Goal: Task Accomplishment & Management: Use online tool/utility

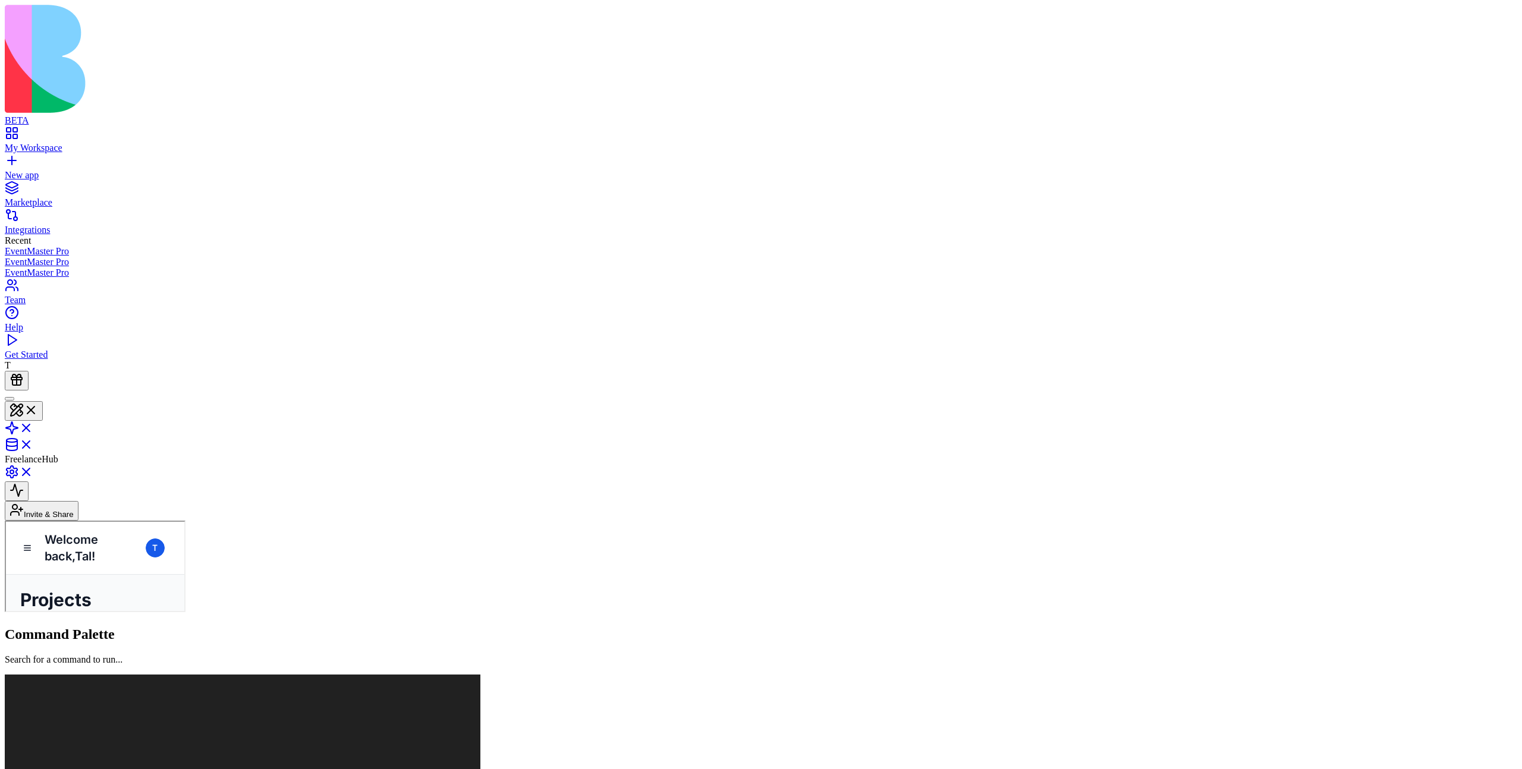
click at [58, 454] on span "FreelanceHub" at bounding box center [32, 459] width 54 height 10
click at [199, 391] on header "FreelanceHub Invite & Share" at bounding box center [761, 456] width 1513 height 130
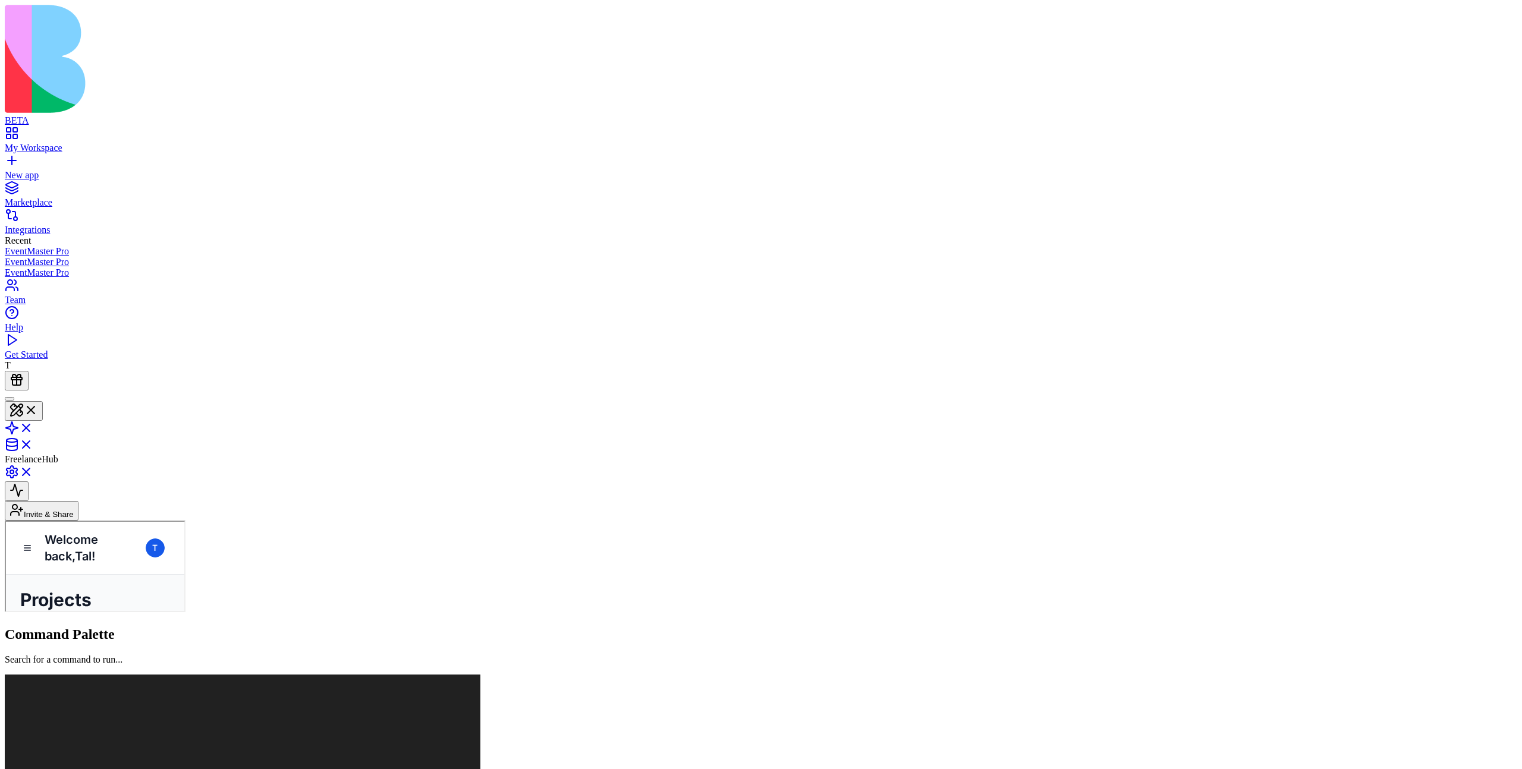
click at [21, 132] on link "My Workspace" at bounding box center [761, 142] width 1513 height 21
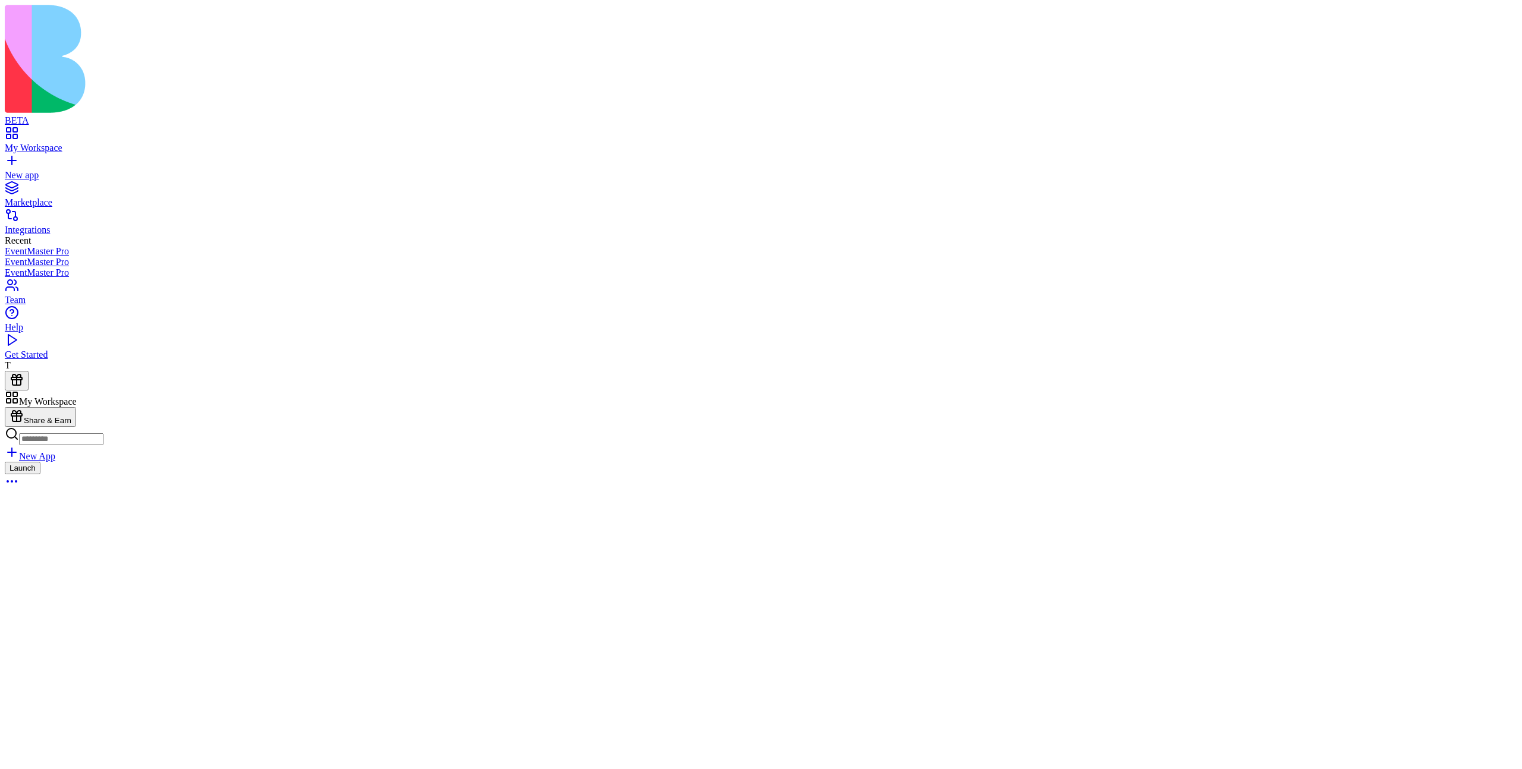
scroll to position [278, 0]
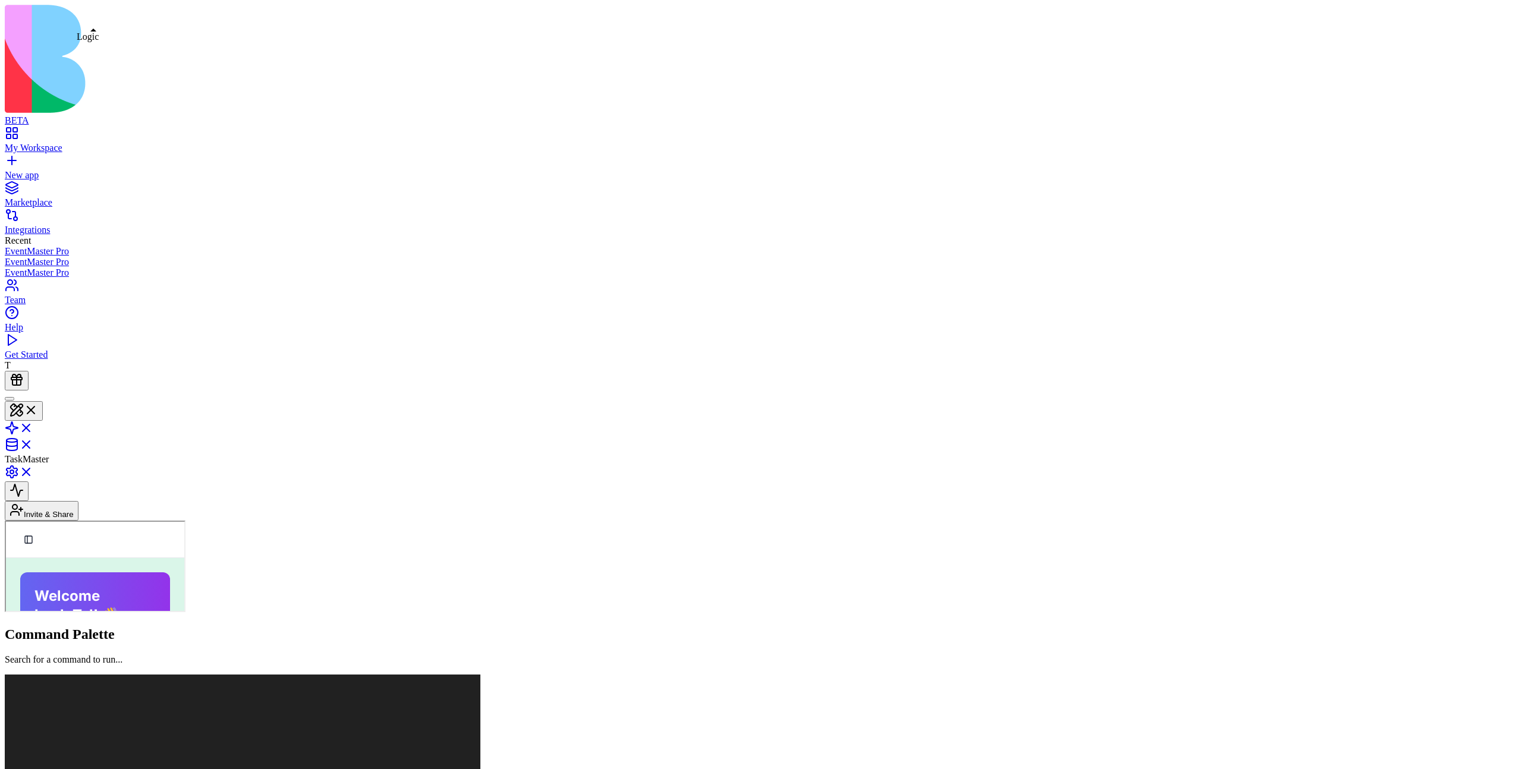
click at [33, 427] on link at bounding box center [19, 432] width 29 height 10
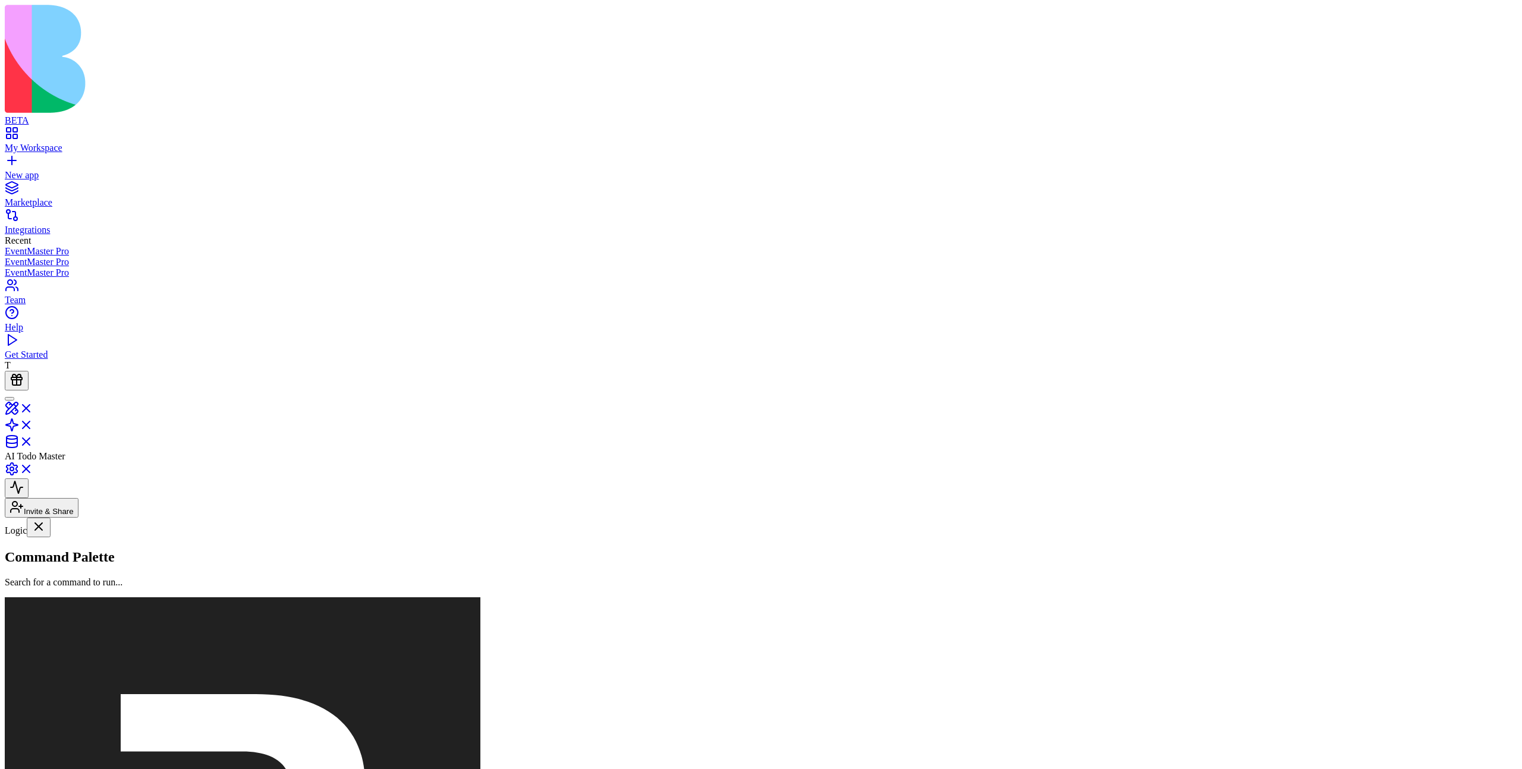
click at [105, 667] on link "lalala" at bounding box center [73, 678] width 137 height 23
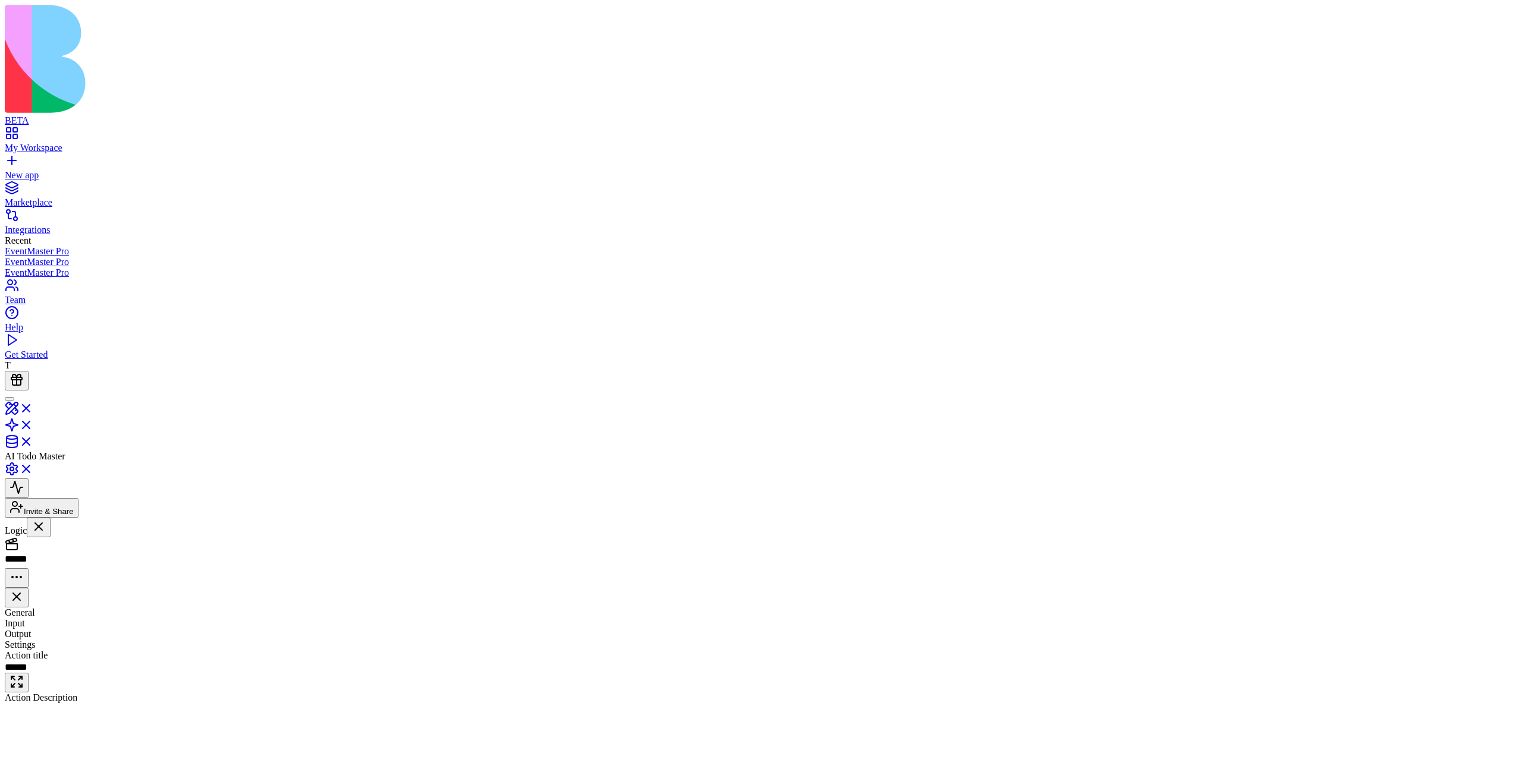
scroll to position [107, 0]
click at [786, 737] on div "monday-sdk-js, qrcode" at bounding box center [677, 745] width 529 height 16
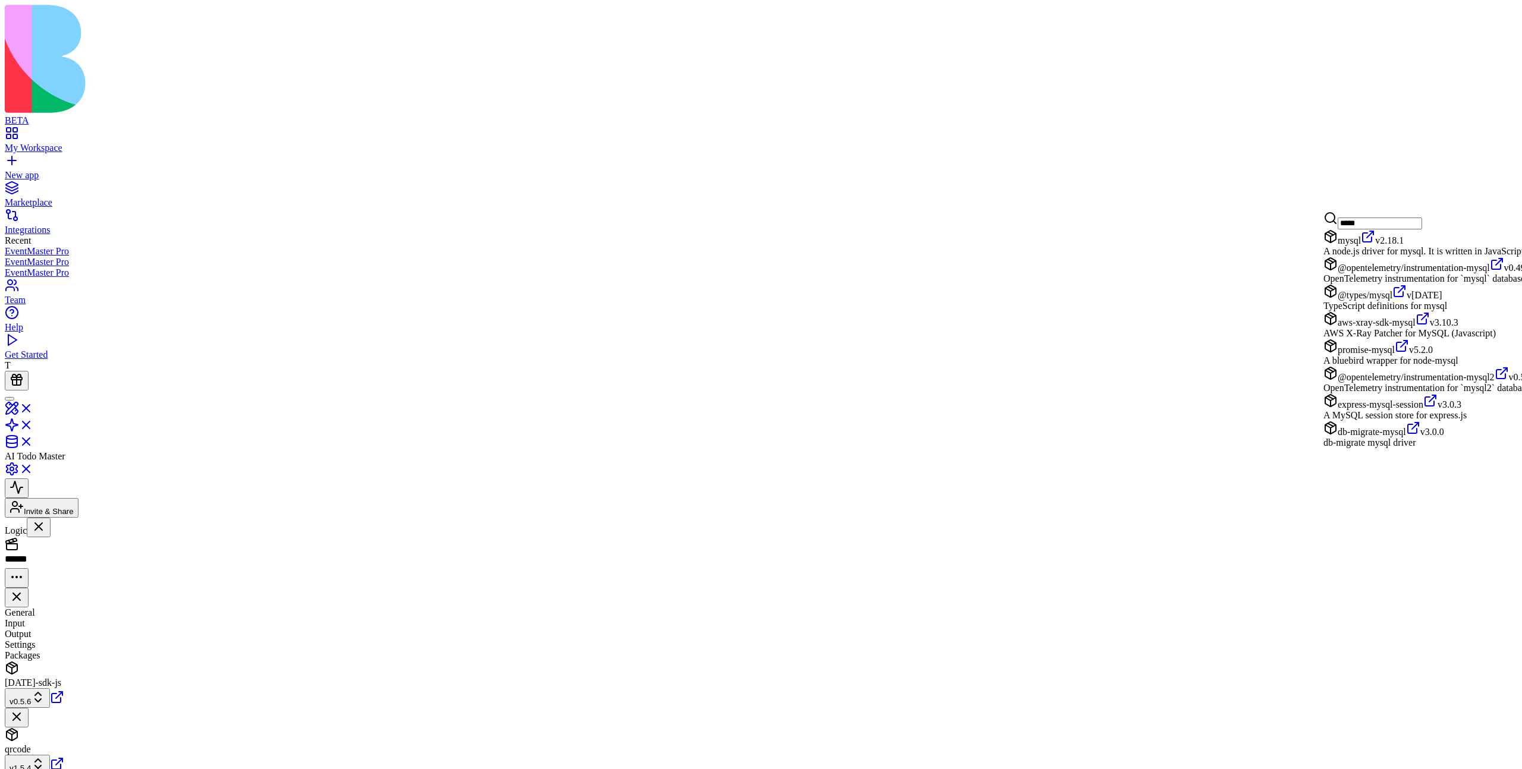
type input "*****"
click at [1375, 244] on link "Suggestions" at bounding box center [1368, 240] width 14 height 10
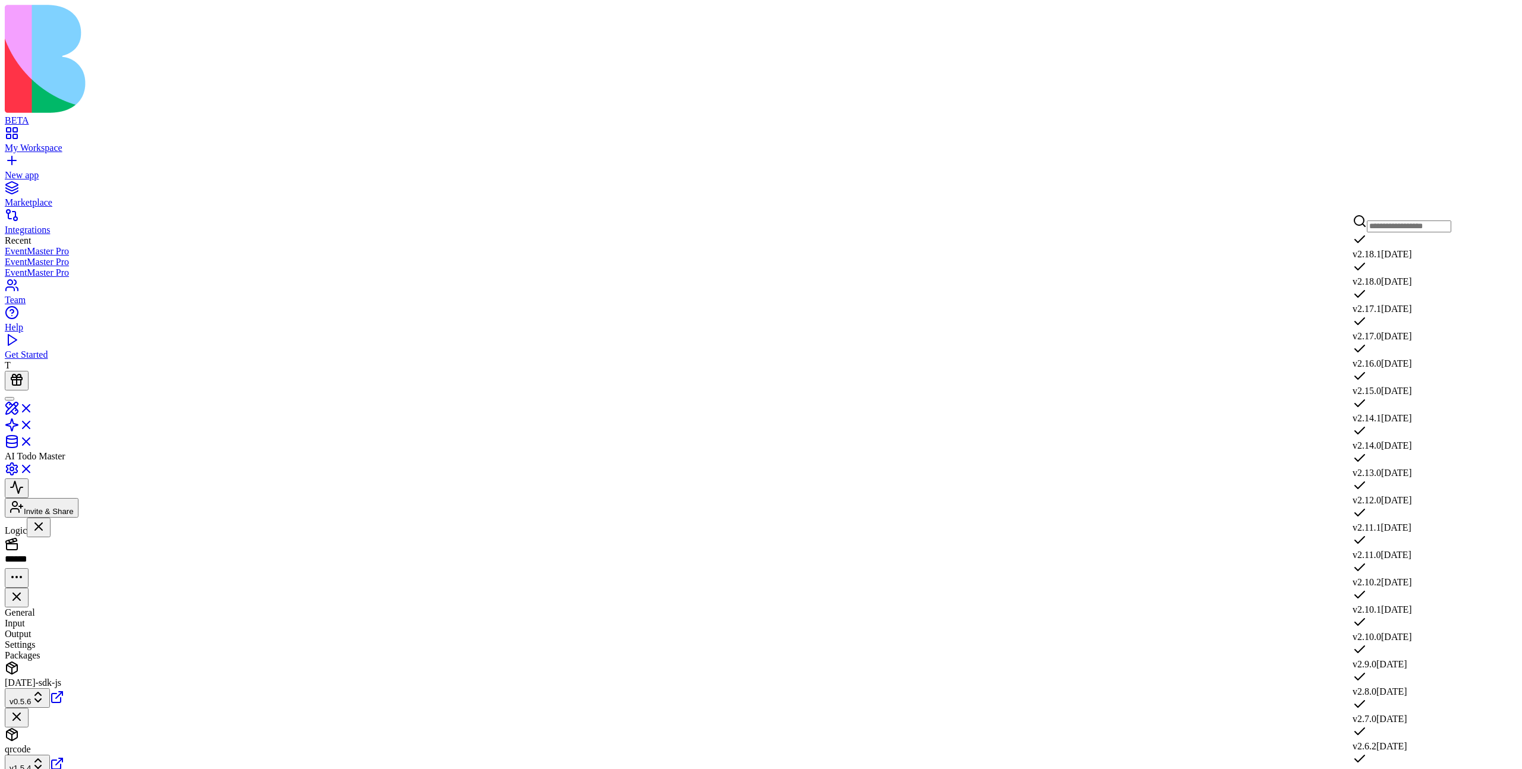
click at [1424, 311] on div "v 2.17.1 4/18/2019" at bounding box center [1402, 300] width 99 height 27
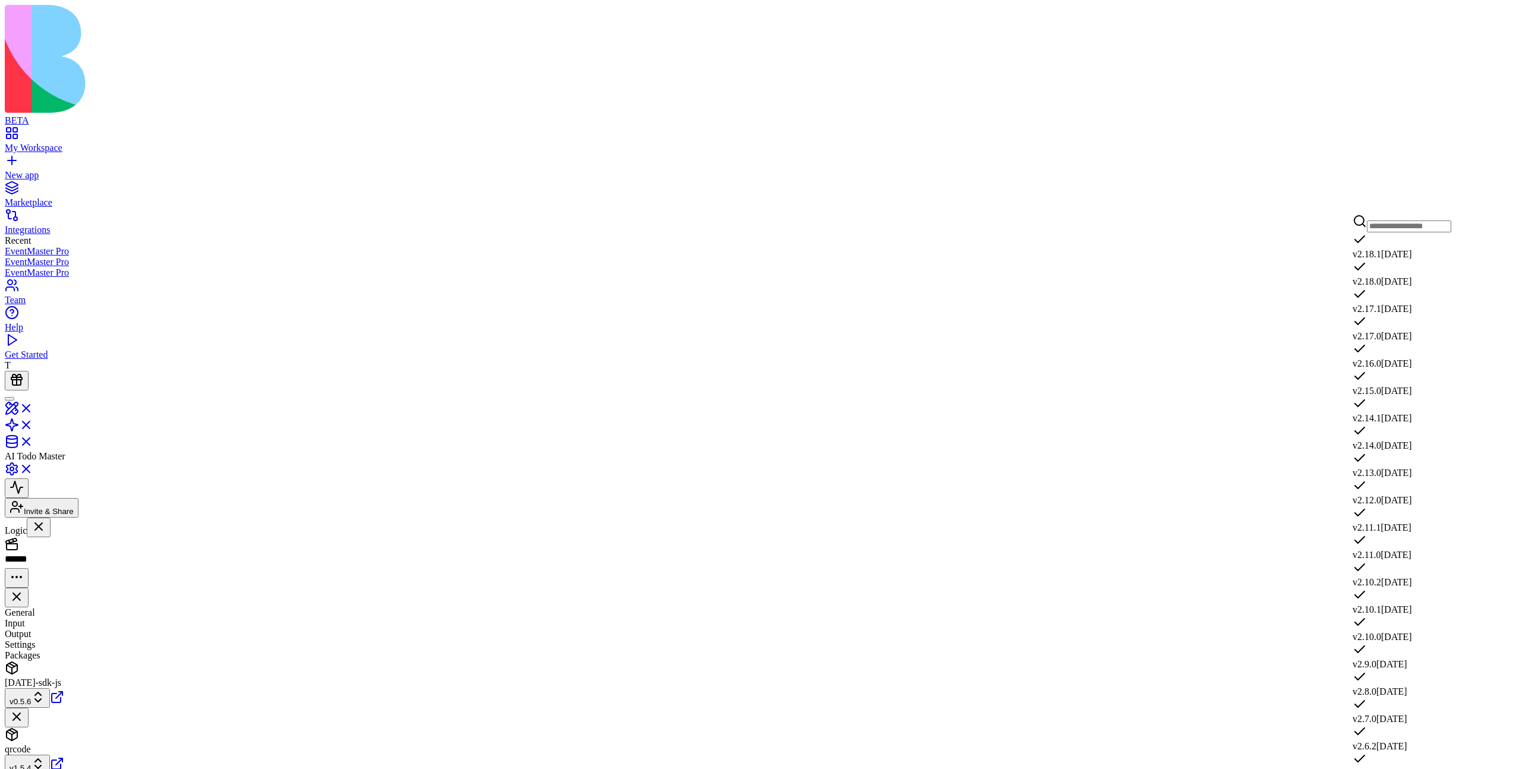
click at [1381, 249] on span "v 2.18.1" at bounding box center [1367, 254] width 29 height 10
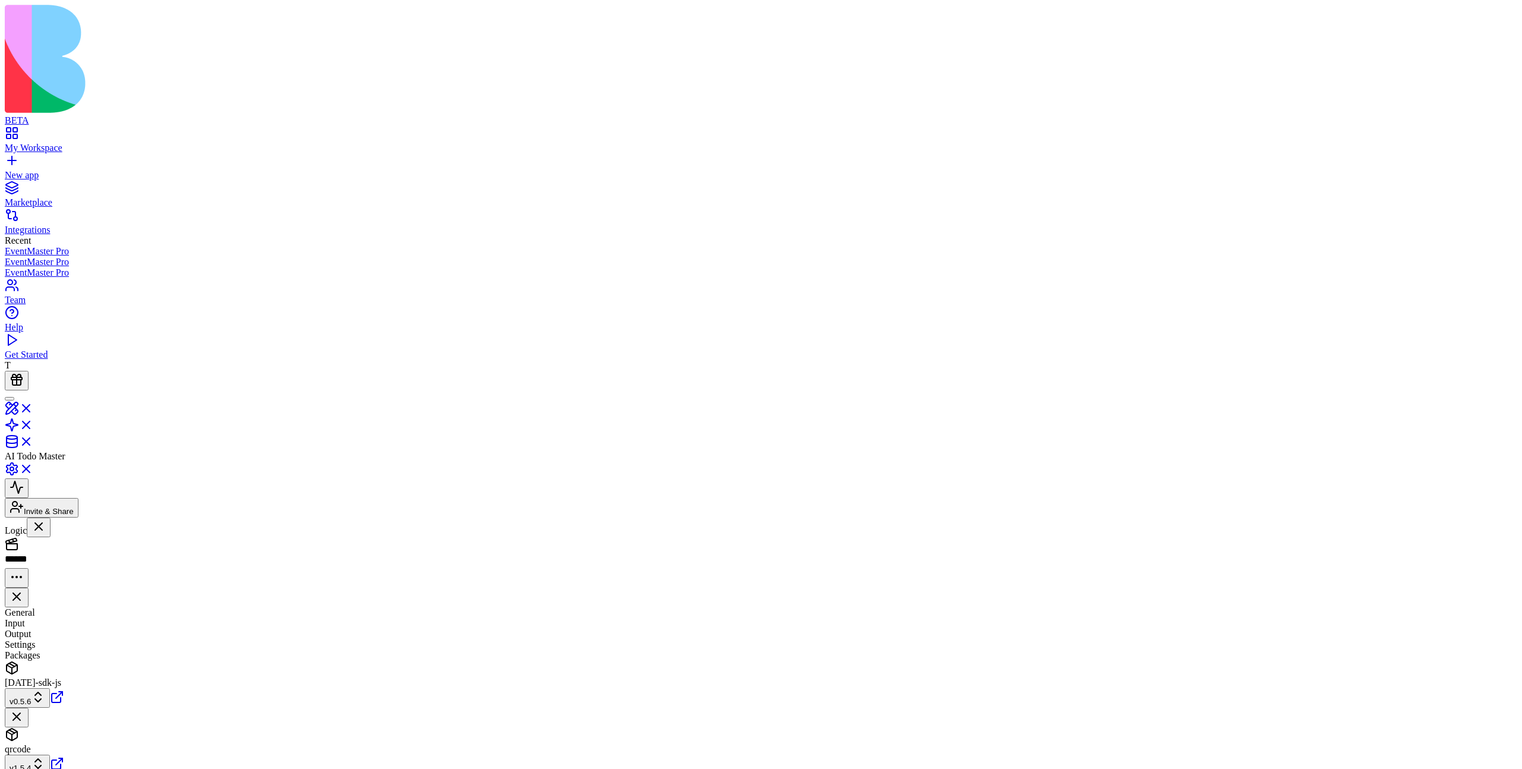
type input "******"
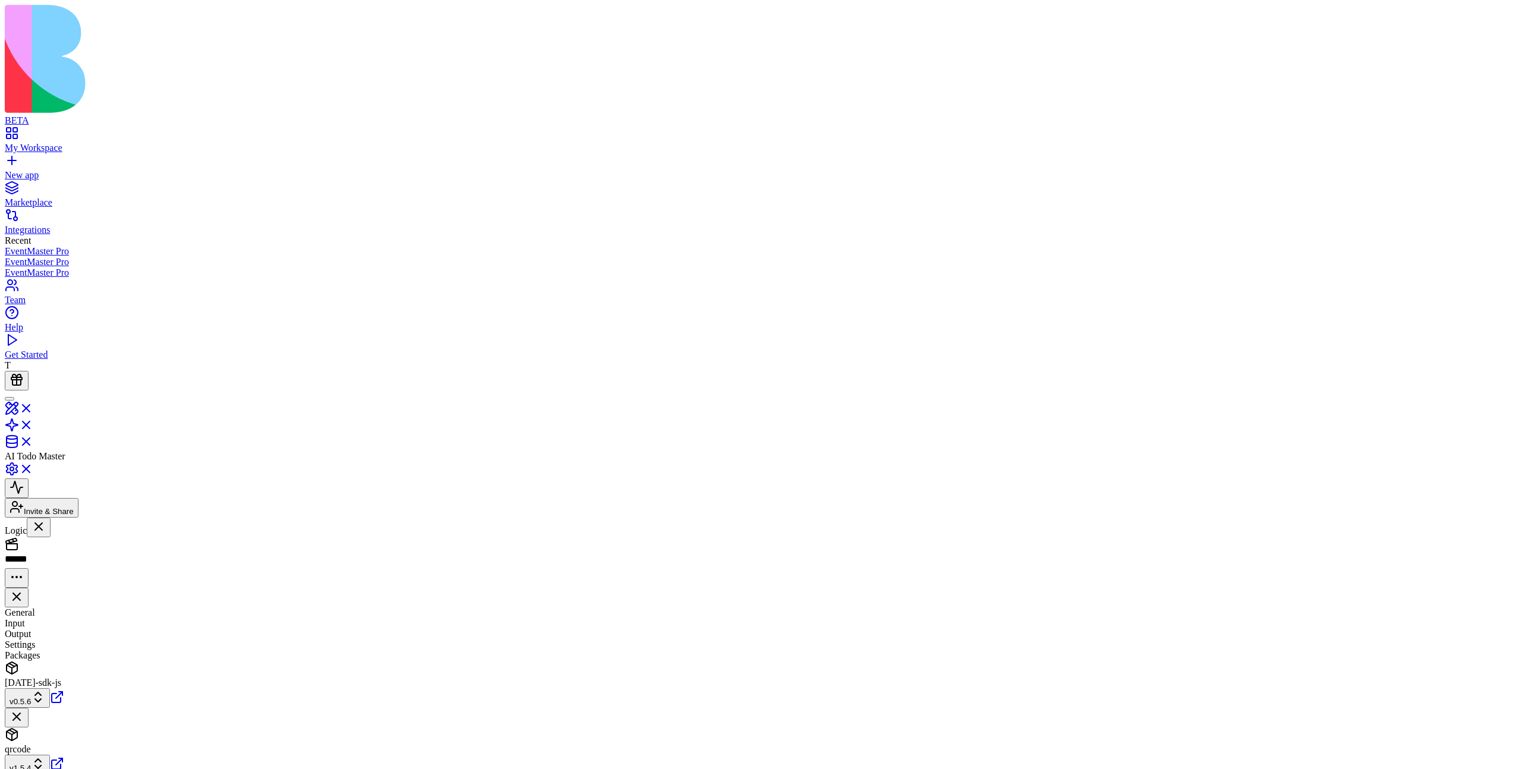
drag, startPoint x: 832, startPoint y: 347, endPoint x: 1014, endPoint y: 344, distance: 182.0
click at [89, 693] on input "number" at bounding box center [47, 699] width 84 height 12
paste input "**********"
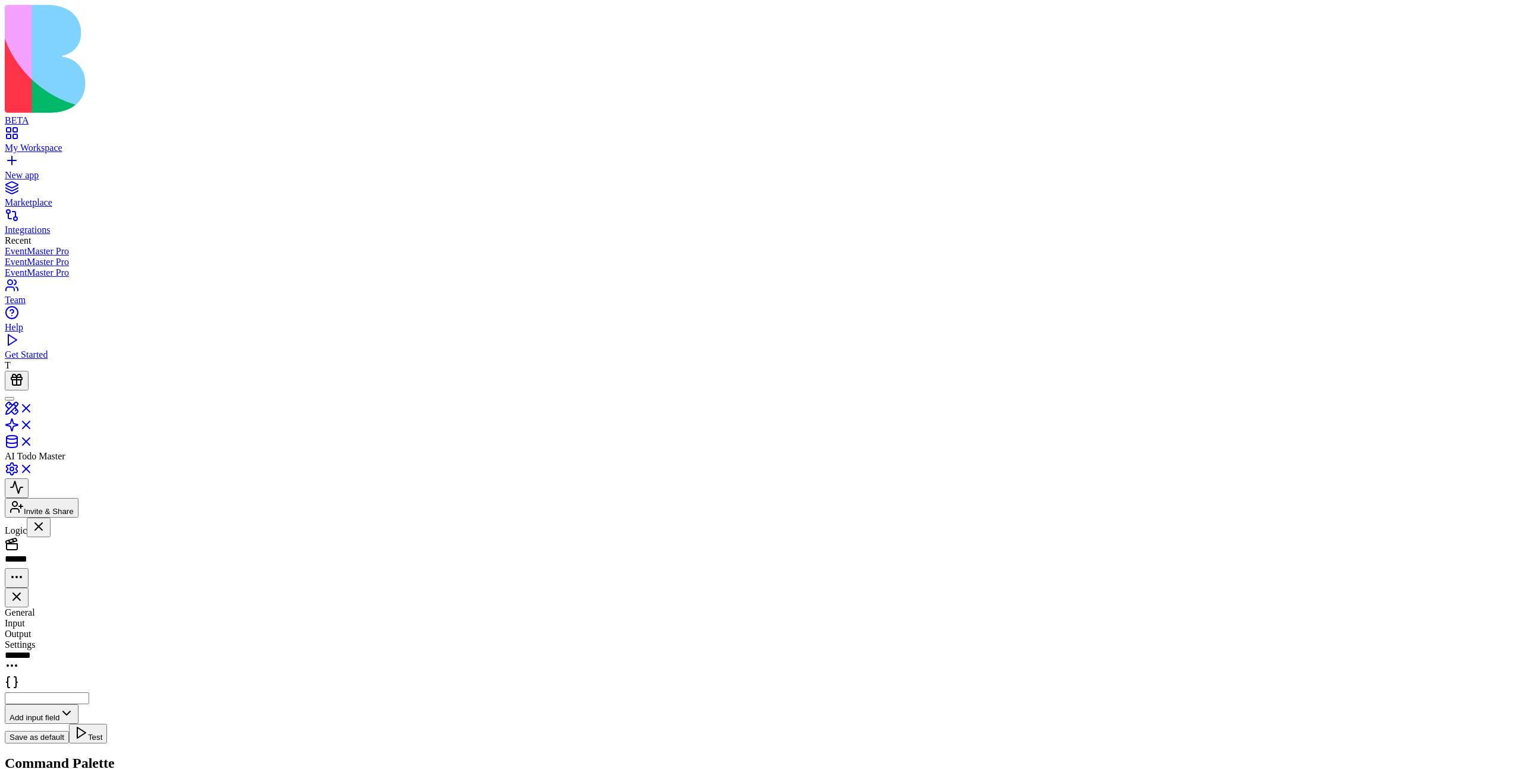
type input "**********"
click at [107, 724] on button "Test" at bounding box center [88, 734] width 38 height 20
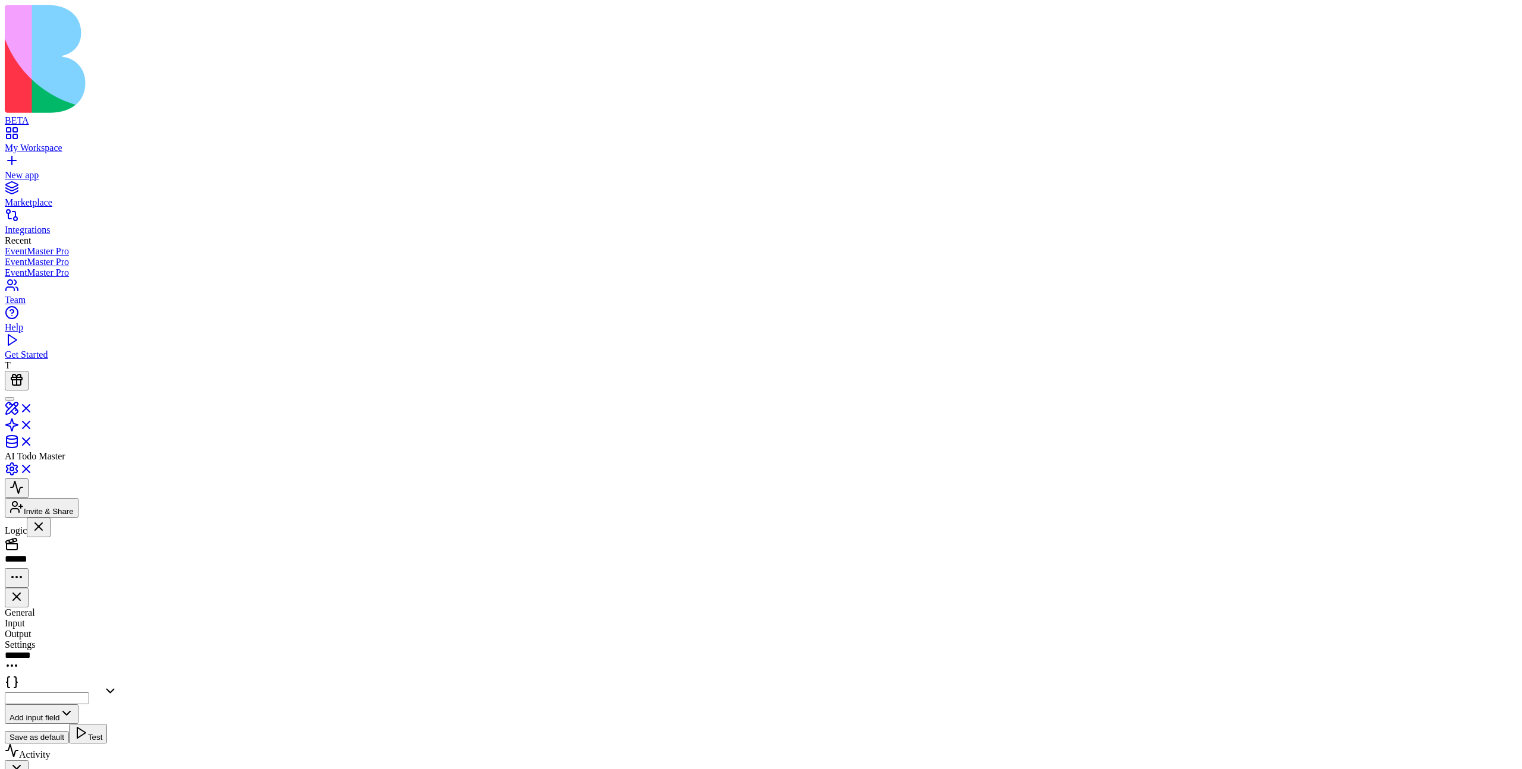
click at [1249, 640] on div "Settings" at bounding box center [761, 645] width 1513 height 11
click at [64, 690] on icon at bounding box center [57, 697] width 14 height 14
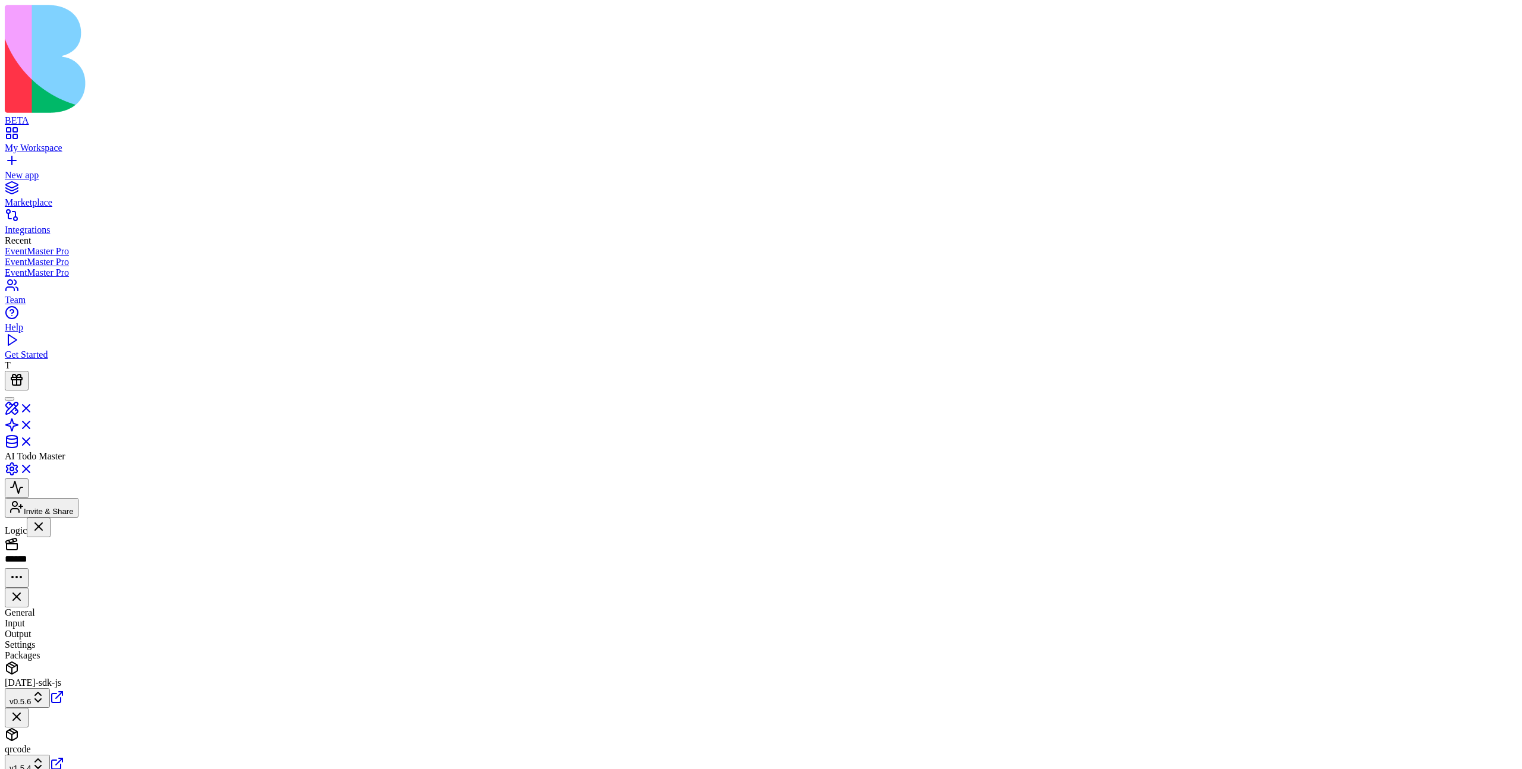
click at [1271, 538] on div "Triggers Choose what starts this action Forms, schedules, webhooks, data change…" at bounding box center [761, 538] width 1513 height 0
click at [107, 636] on link "GenerateTaskDescription" at bounding box center [73, 647] width 137 height 23
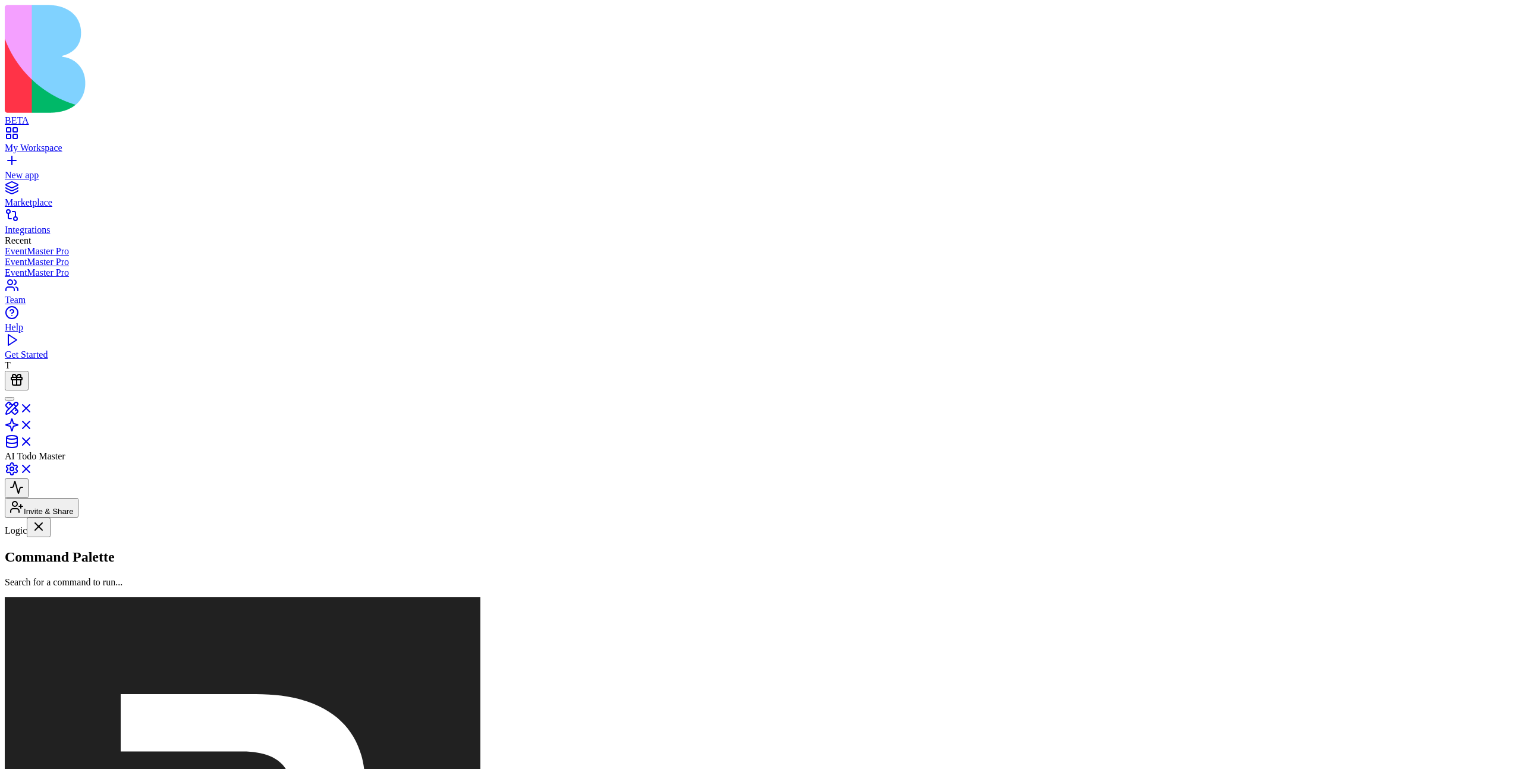
click at [454, 726] on button "button" at bounding box center [437, 741] width 36 height 30
click at [86, 697] on link "lalala" at bounding box center [73, 708] width 137 height 23
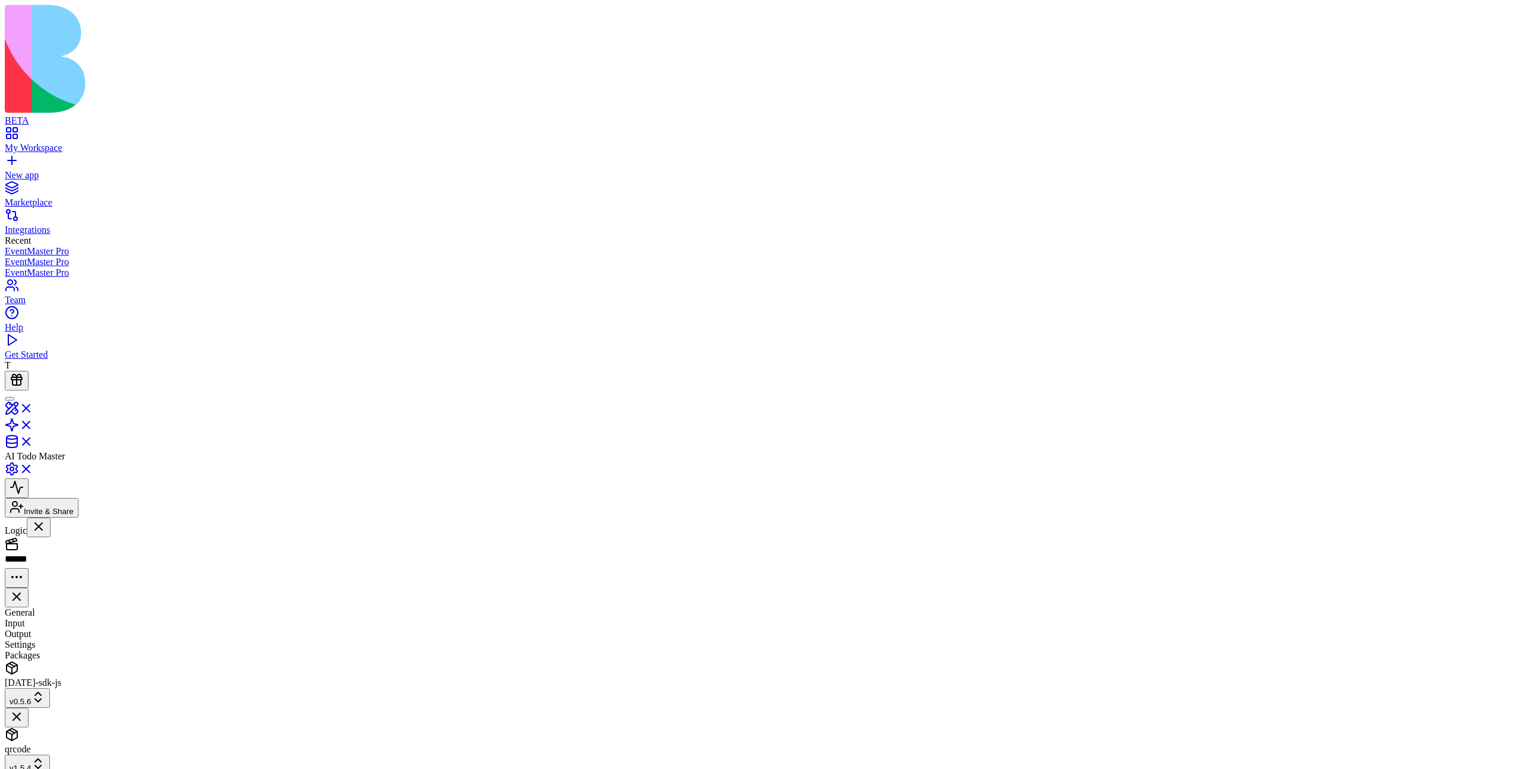
scroll to position [107, 0]
click at [78, 498] on button "Invite & Share" at bounding box center [42, 508] width 74 height 20
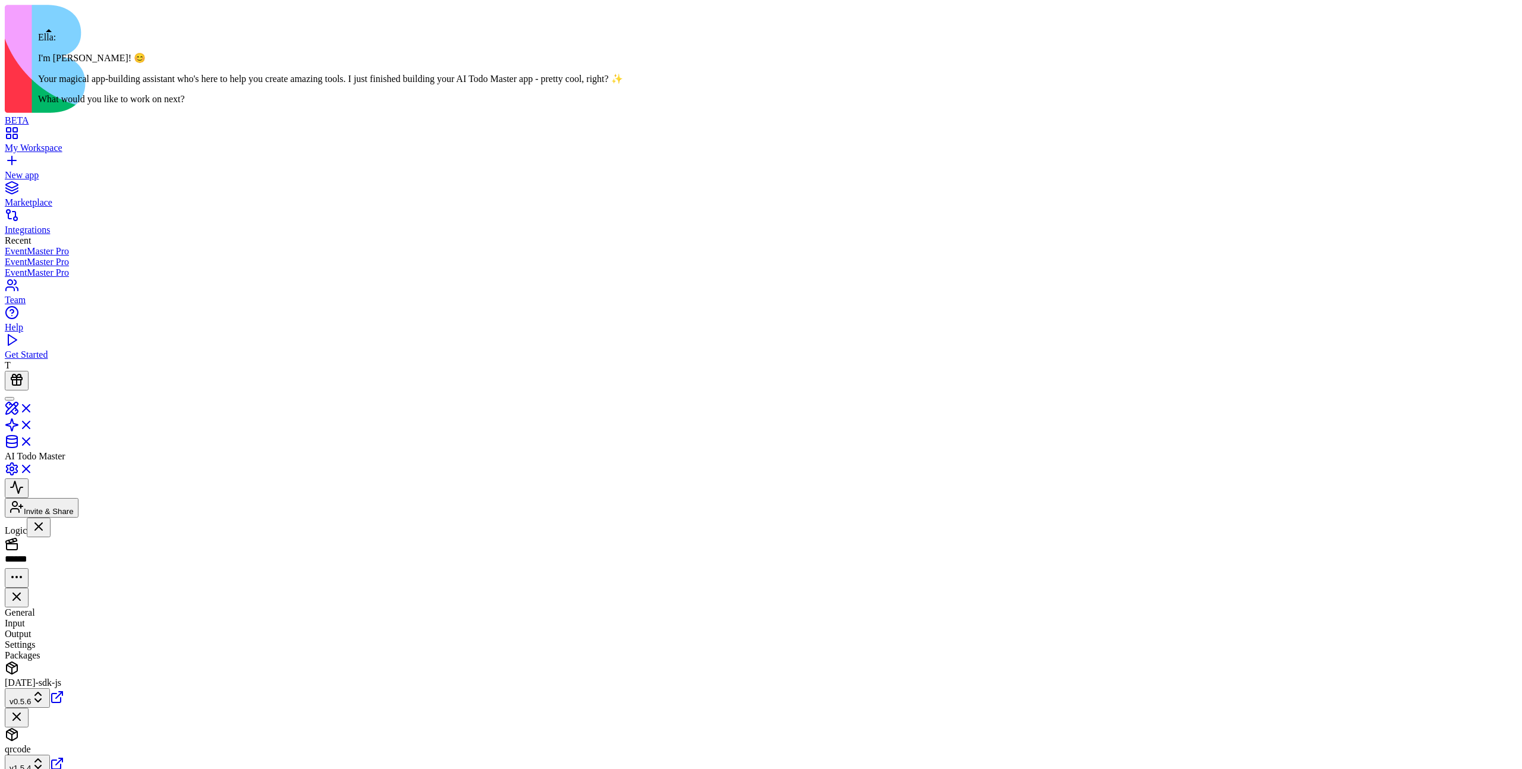
click at [10, 399] on div at bounding box center [10, 399] width 0 height 0
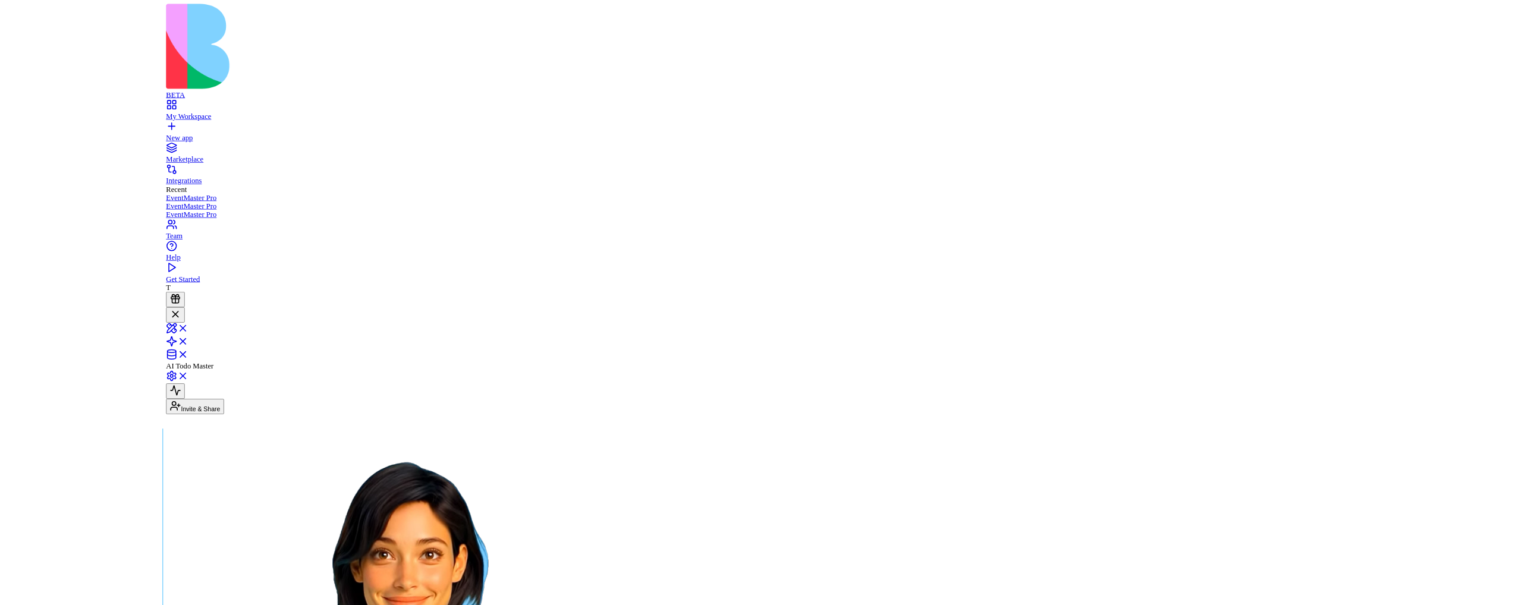
scroll to position [236, 0]
